Goal: Check status: Check status

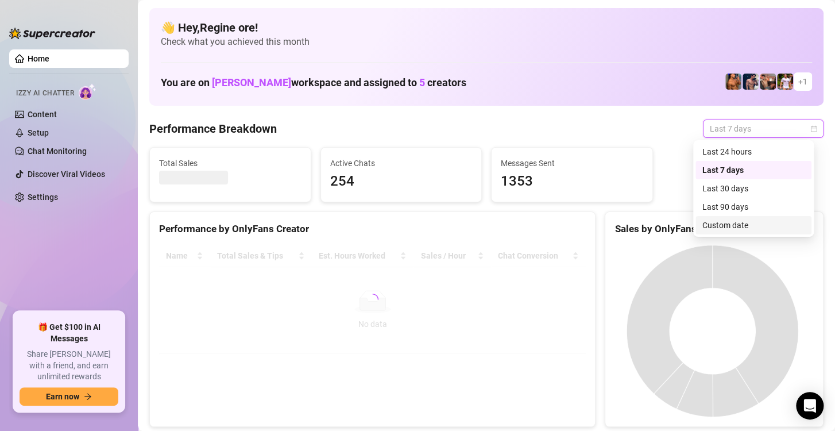
click at [741, 227] on div "Custom date" at bounding box center [753, 225] width 102 height 13
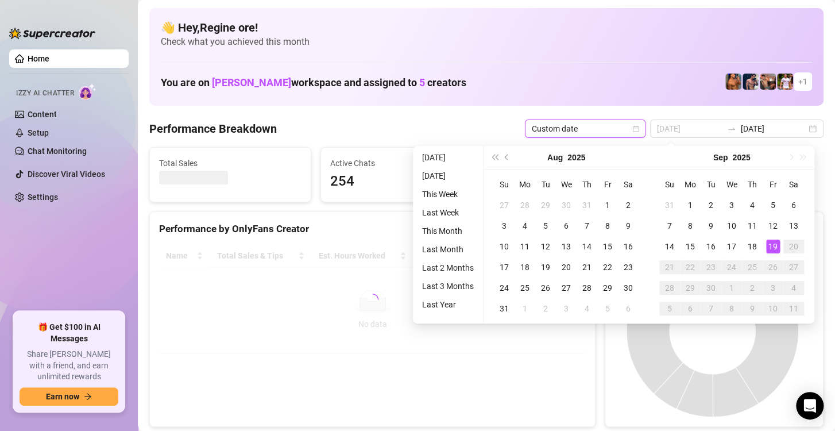
click at [773, 245] on div "19" at bounding box center [773, 246] width 14 height 14
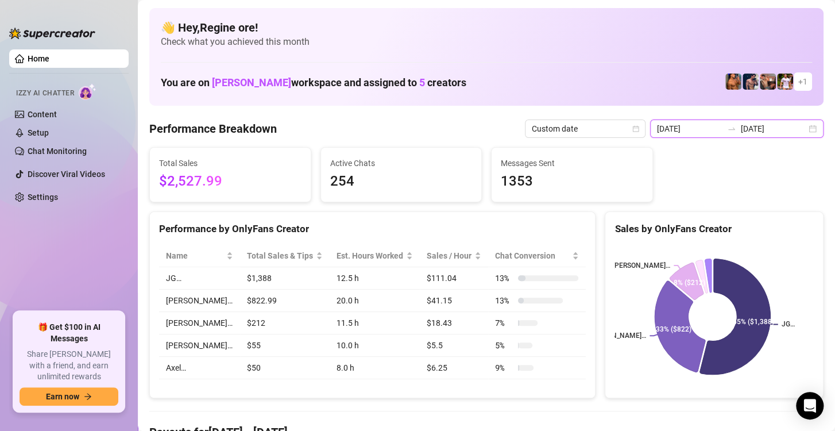
click at [675, 129] on input "[DATE]" at bounding box center [689, 128] width 65 height 13
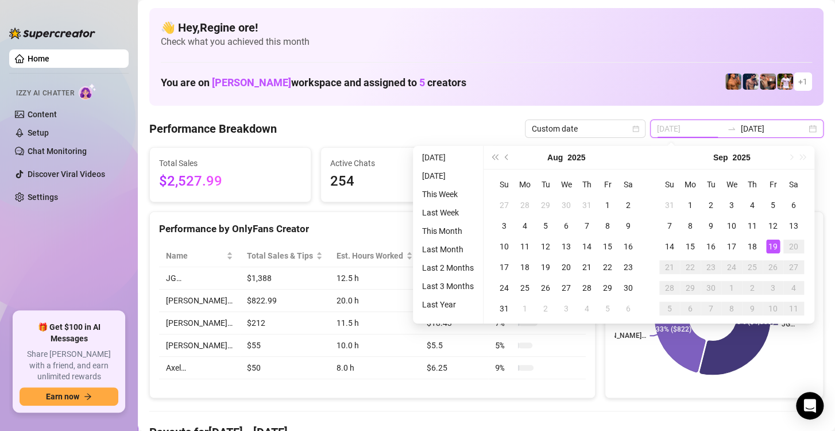
type input "[DATE]"
click at [773, 245] on div "19" at bounding box center [773, 246] width 14 height 14
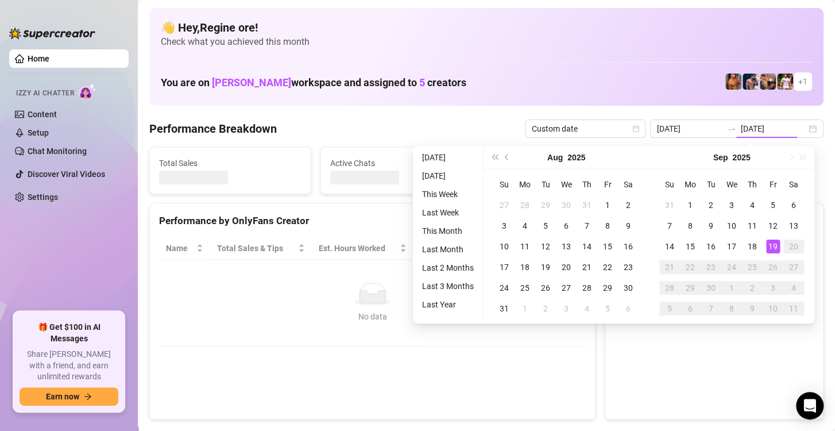
type input "[DATE]"
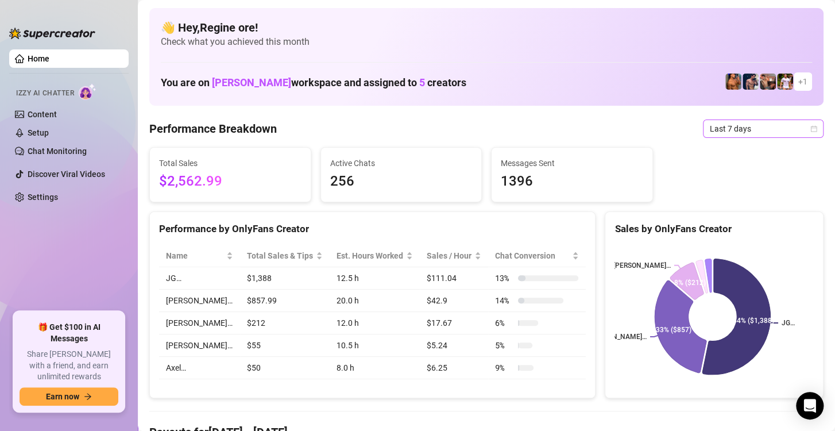
click at [760, 134] on span "Last 7 days" at bounding box center [763, 128] width 107 height 17
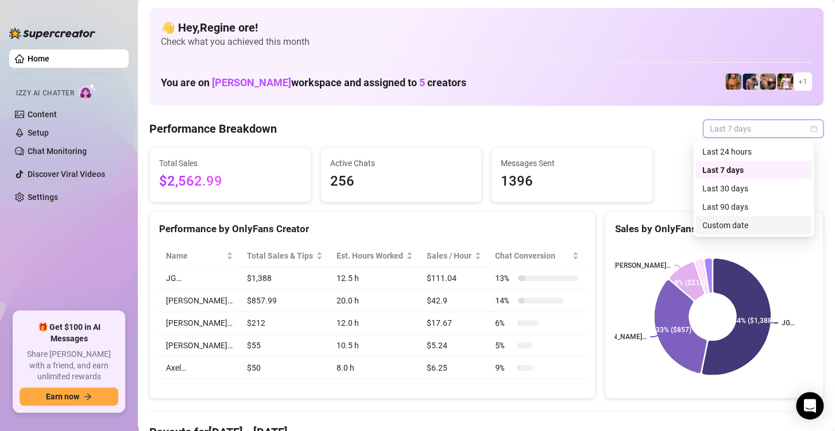
click at [714, 226] on div "Custom date" at bounding box center [753, 225] width 102 height 13
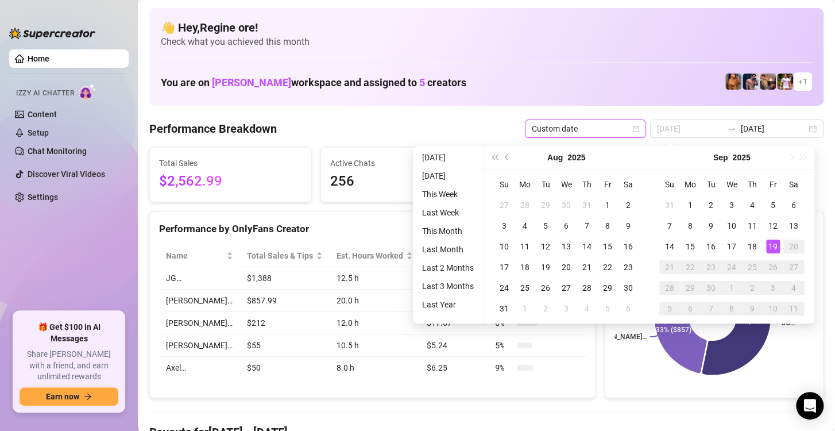
type input "[DATE]"
click at [775, 243] on div "19" at bounding box center [773, 246] width 14 height 14
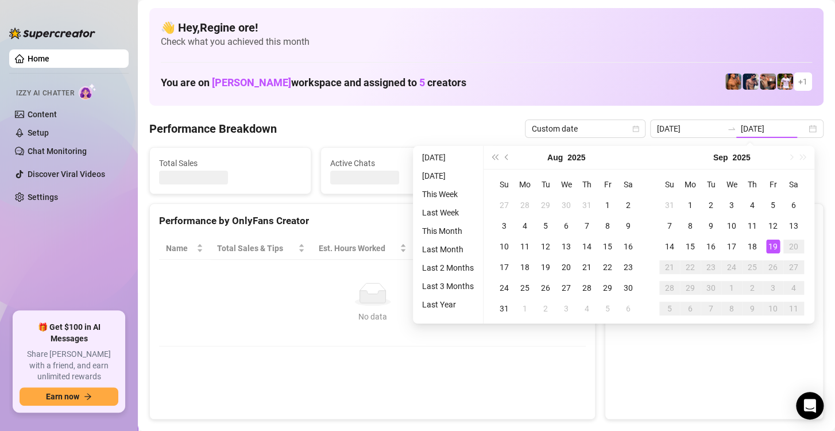
type input "[DATE]"
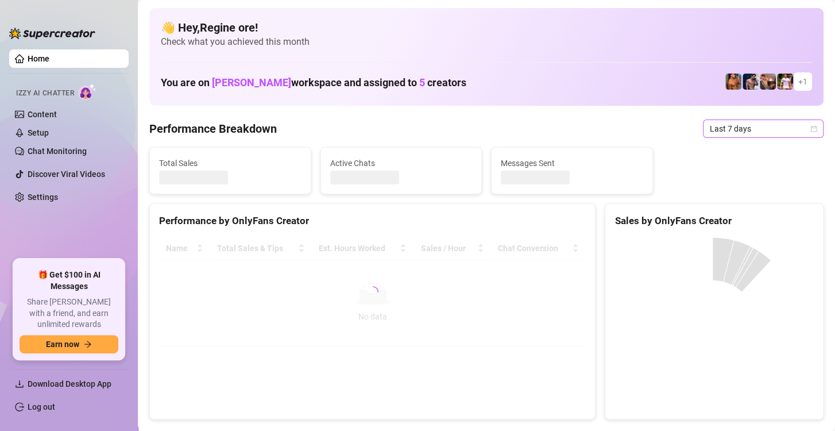
click at [721, 124] on span "Last 7 days" at bounding box center [763, 128] width 107 height 17
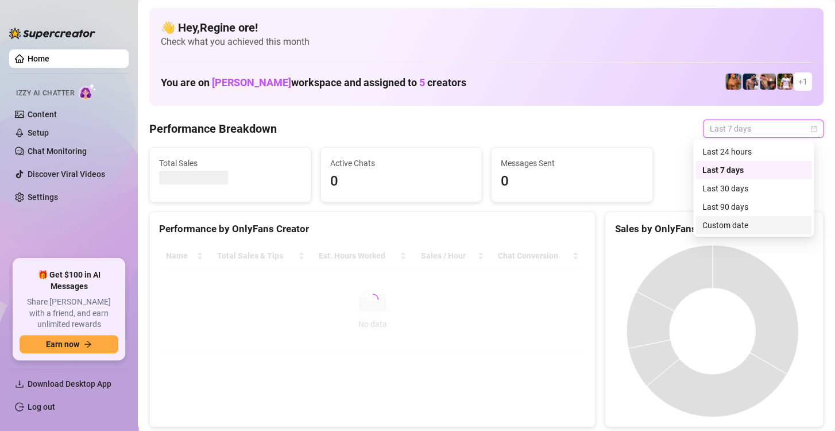
click at [730, 225] on div "Custom date" at bounding box center [753, 225] width 102 height 13
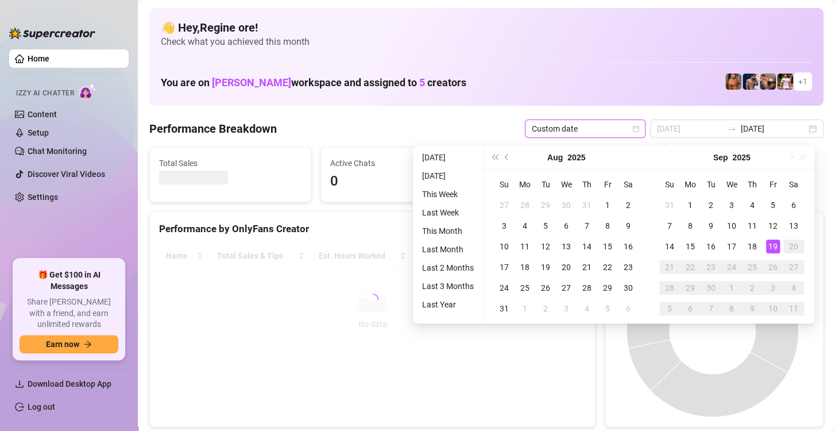
click at [773, 241] on div "19" at bounding box center [773, 246] width 14 height 14
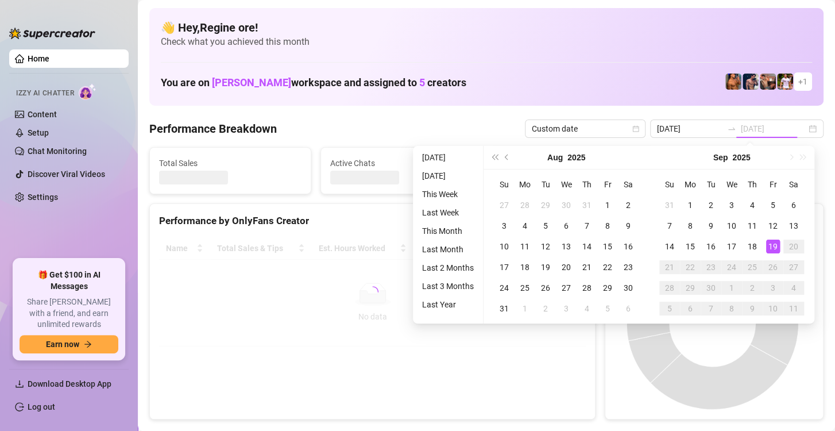
click at [773, 246] on div "19" at bounding box center [773, 246] width 14 height 14
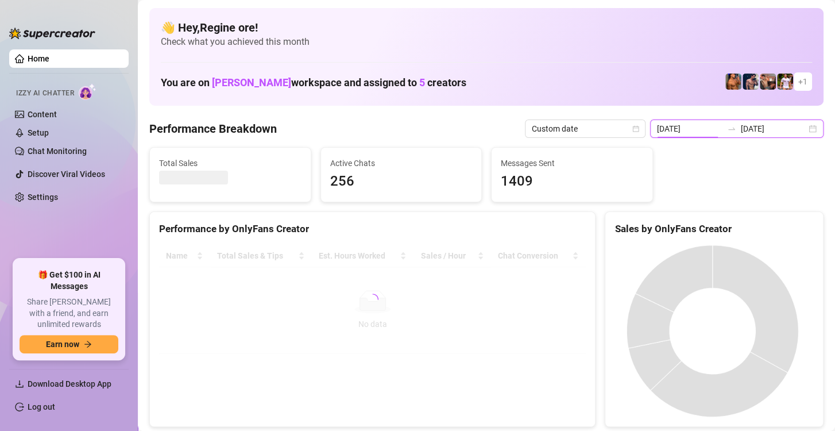
click at [674, 125] on input "[DATE]" at bounding box center [689, 128] width 65 height 13
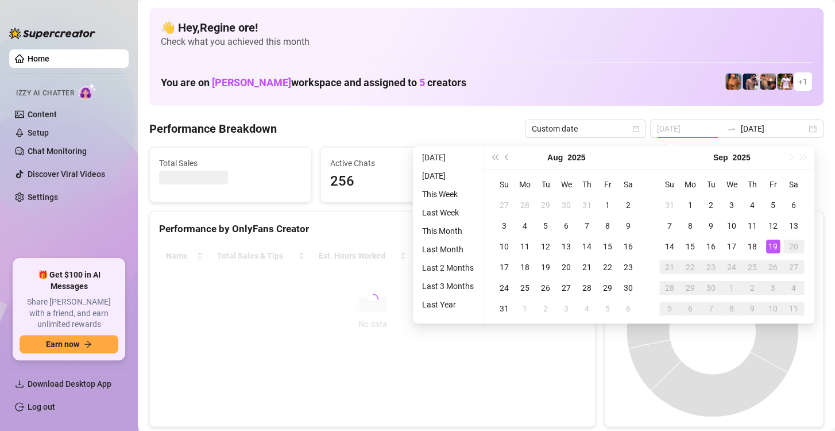
click at [772, 245] on div "19" at bounding box center [773, 246] width 14 height 14
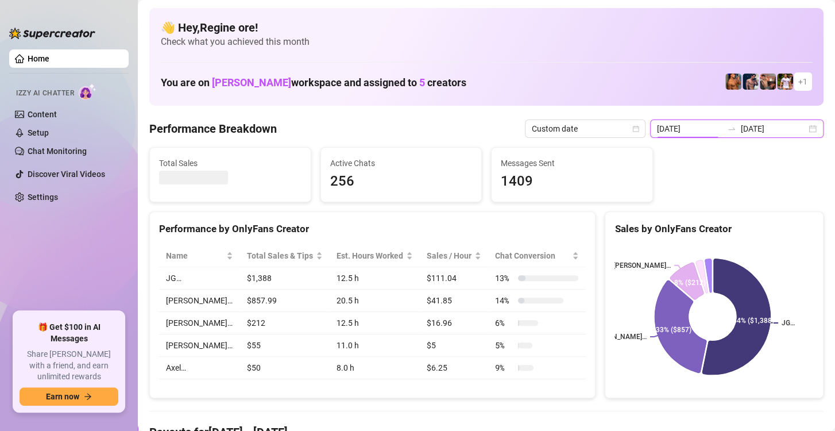
click at [691, 123] on input "[DATE]" at bounding box center [689, 128] width 65 height 13
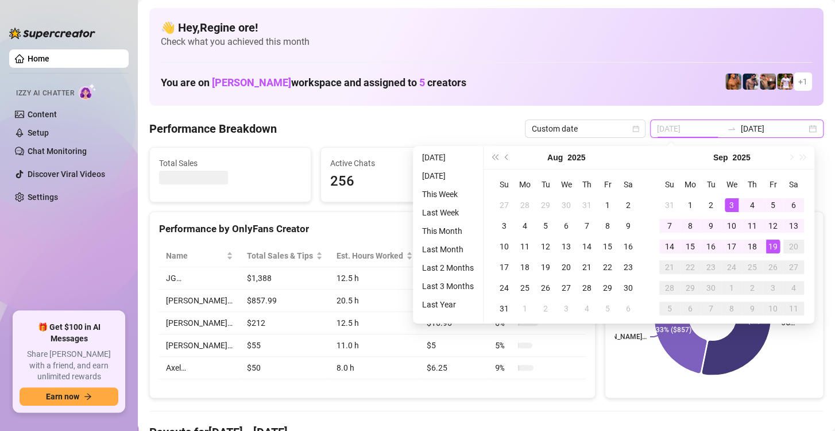
type input "[DATE]"
click at [771, 246] on div "19" at bounding box center [773, 246] width 14 height 14
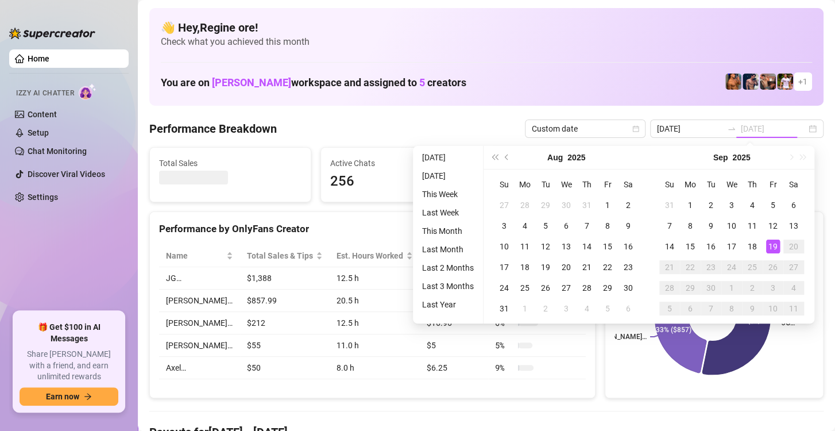
click at [771, 246] on div "19" at bounding box center [773, 246] width 14 height 14
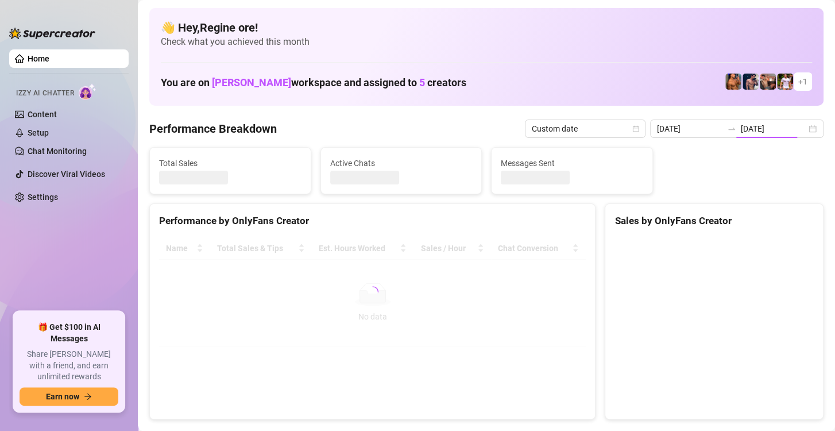
type input "[DATE]"
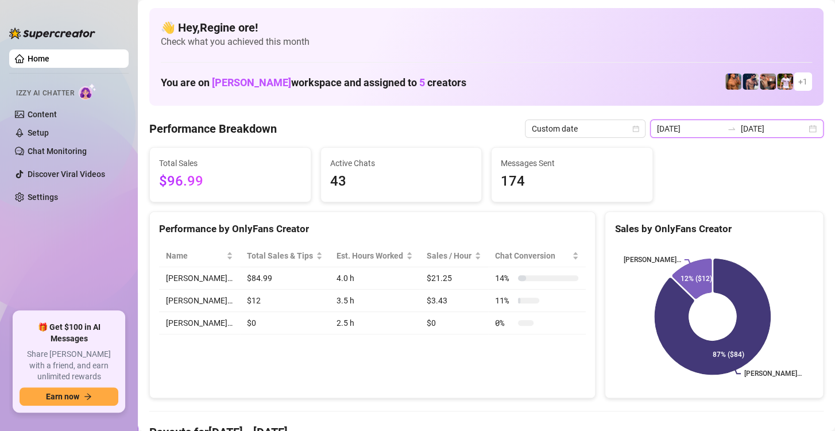
click at [692, 129] on input "[DATE]" at bounding box center [689, 128] width 65 height 13
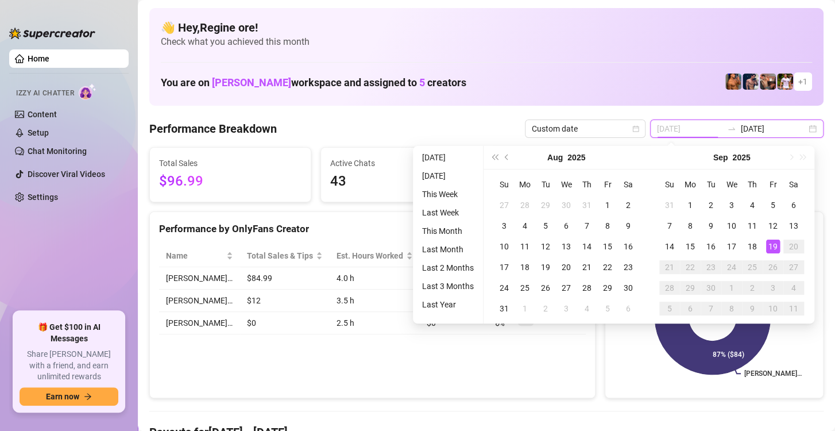
type input "[DATE]"
click at [773, 249] on div "19" at bounding box center [773, 246] width 14 height 14
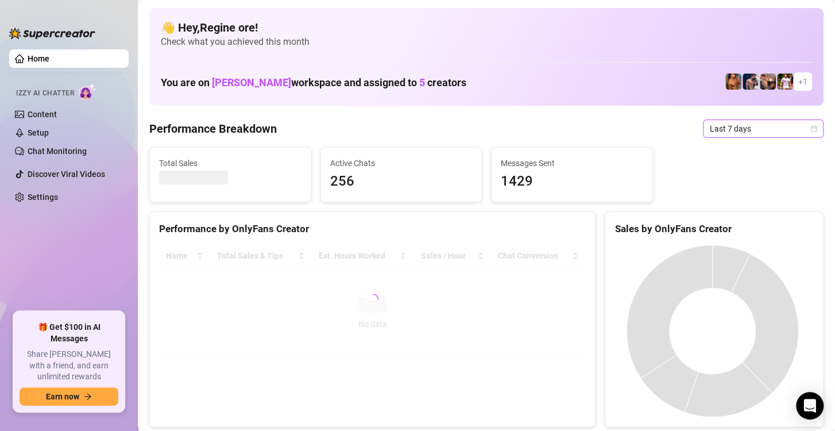
click at [725, 131] on span "Last 7 days" at bounding box center [763, 128] width 107 height 17
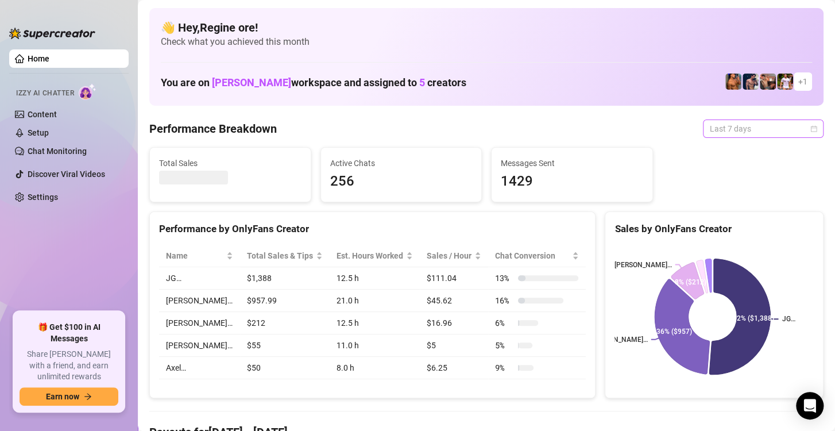
click at [723, 134] on span "Last 7 days" at bounding box center [763, 128] width 107 height 17
click at [720, 127] on span "Last 7 days" at bounding box center [763, 128] width 107 height 17
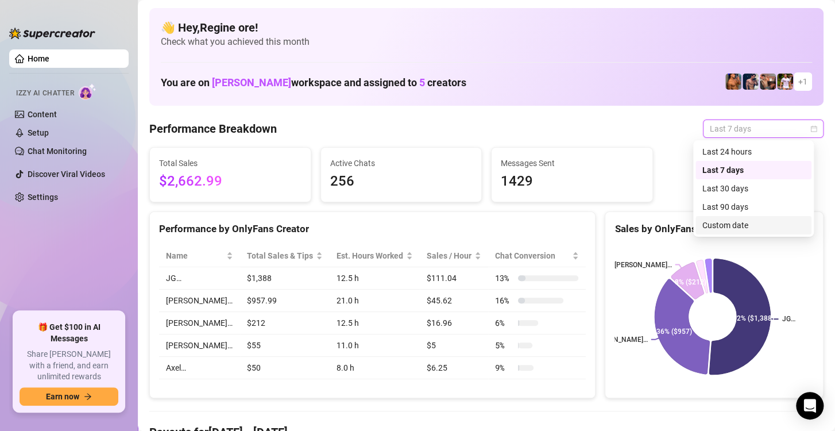
click at [713, 225] on div "Custom date" at bounding box center [753, 225] width 102 height 13
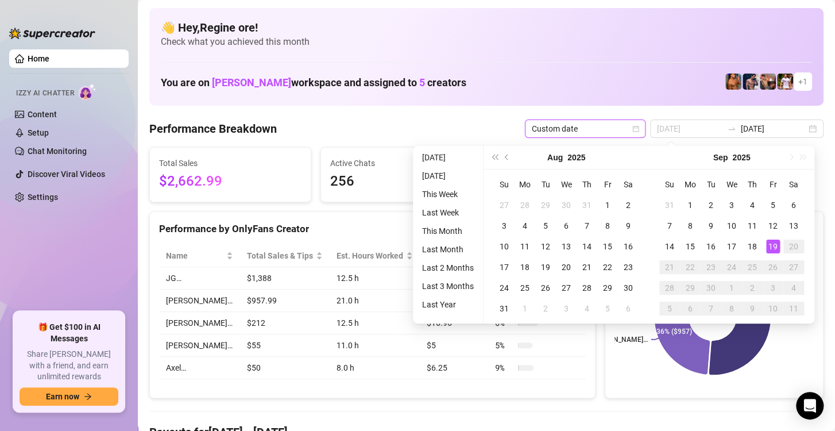
type input "[DATE]"
click at [773, 248] on div "19" at bounding box center [773, 246] width 14 height 14
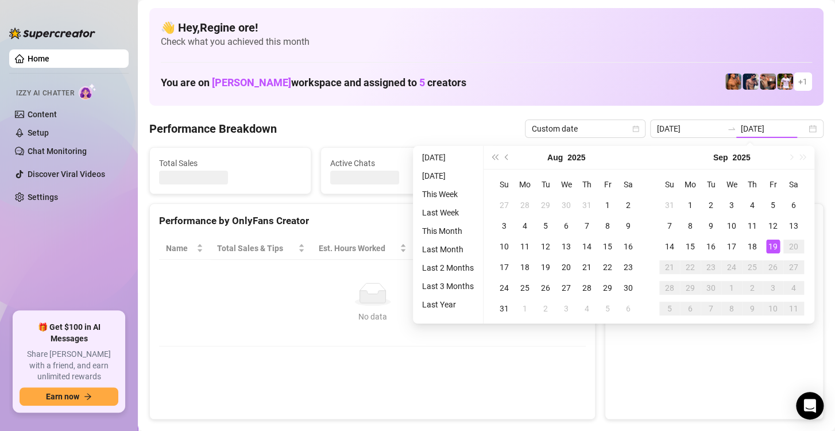
type input "[DATE]"
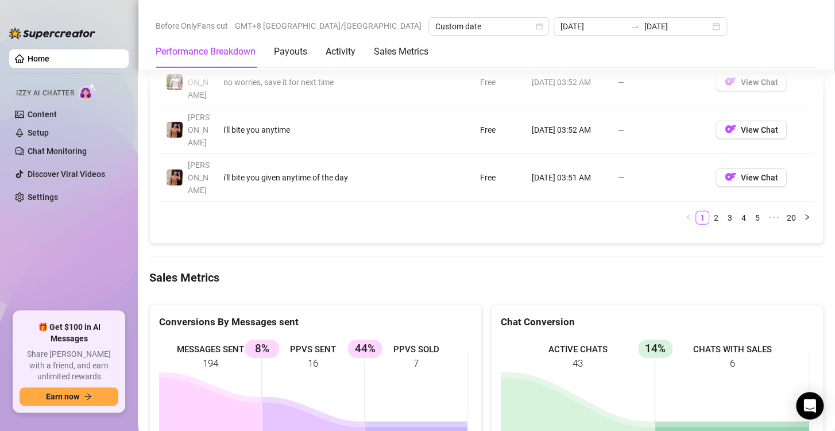
scroll to position [1550, 0]
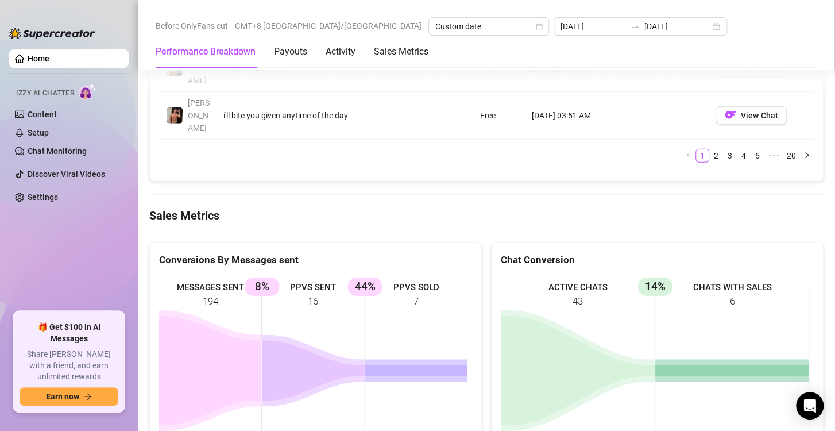
click at [47, 239] on ul "Home Izzy AI Chatter Content Setup Chat Monitoring Discover Viral Videos Settin…" at bounding box center [68, 176] width 119 height 262
click at [74, 261] on ul "Home Izzy AI Chatter Content Setup Chat Monitoring Discover Viral Videos Settin…" at bounding box center [68, 176] width 119 height 262
